Goal: Find specific page/section

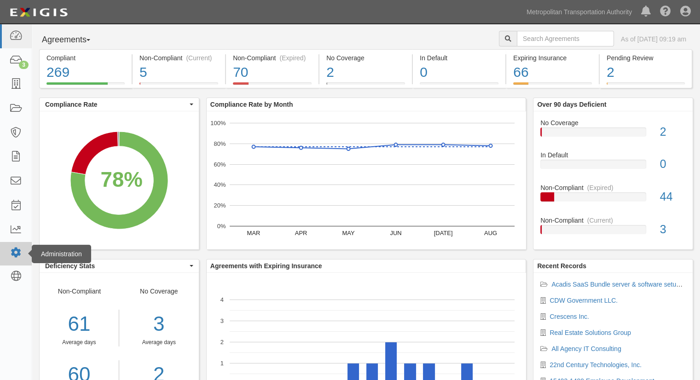
click at [18, 247] on link at bounding box center [16, 253] width 32 height 23
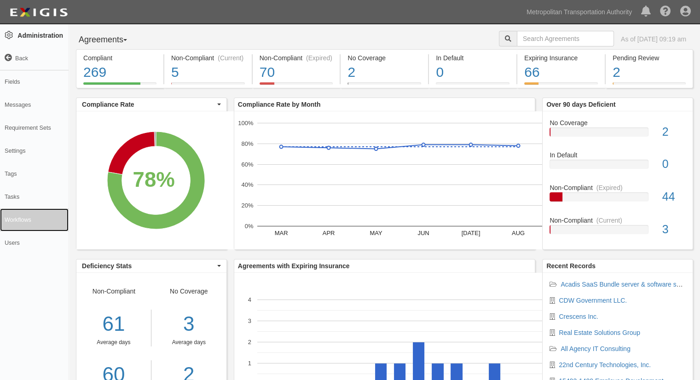
click at [21, 219] on link "Workflows" at bounding box center [34, 219] width 69 height 23
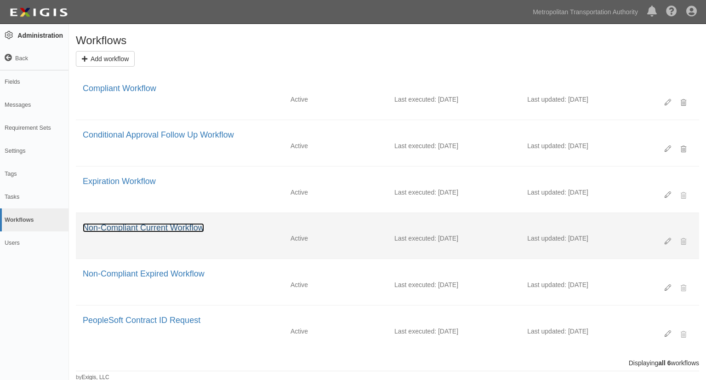
click at [137, 225] on link "Non-Compliant Current Workflow" at bounding box center [143, 227] width 121 height 9
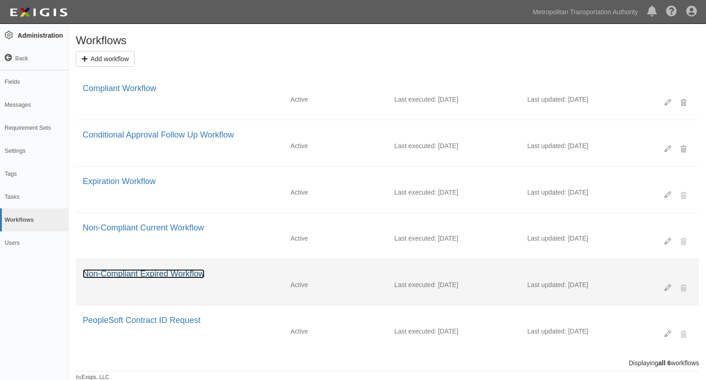
click at [160, 272] on link "Non-Compliant Expired Workflow" at bounding box center [144, 273] width 122 height 9
